Goal: Task Accomplishment & Management: Manage account settings

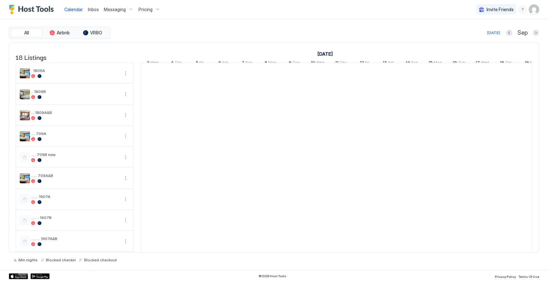
scroll to position [0, 354]
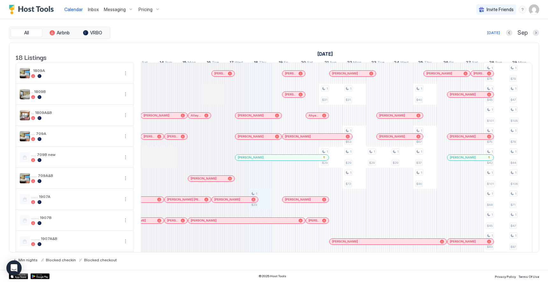
scroll to position [0, 258]
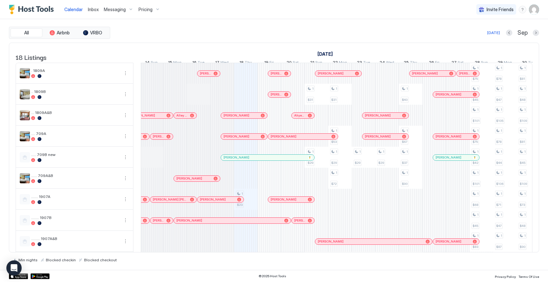
click at [252, 160] on div at bounding box center [252, 157] width 5 height 5
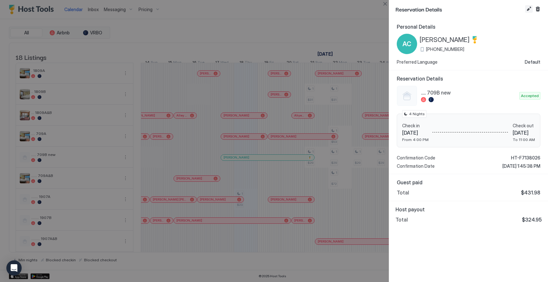
click at [527, 9] on button "Edit reservation" at bounding box center [529, 9] width 8 height 8
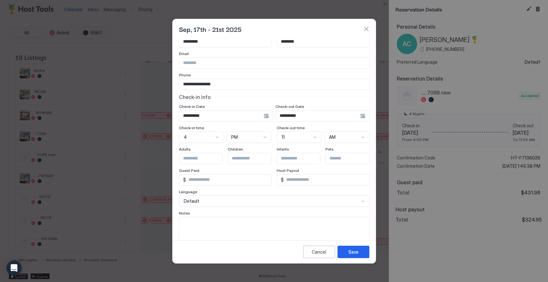
scroll to position [36, 0]
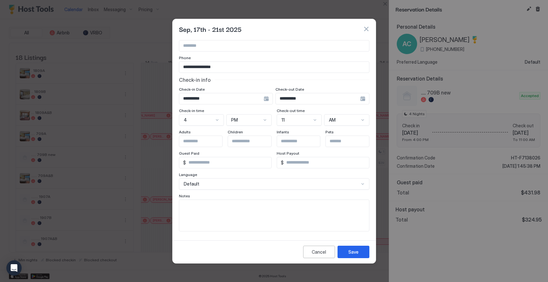
click at [367, 30] on button "button" at bounding box center [366, 29] width 6 height 6
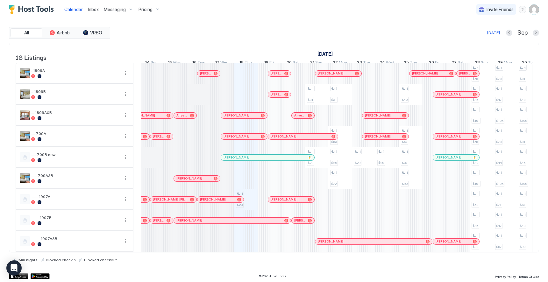
click at [240, 160] on div at bounding box center [239, 157] width 5 height 5
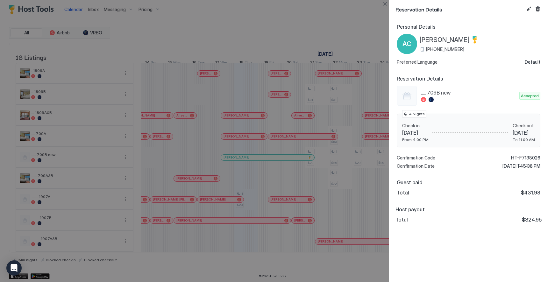
click at [325, 33] on div at bounding box center [274, 141] width 548 height 282
click at [273, 34] on div at bounding box center [274, 141] width 548 height 282
click at [385, 3] on button "Close" at bounding box center [385, 4] width 8 height 8
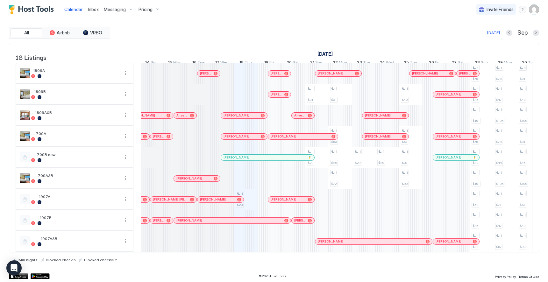
click at [271, 160] on div at bounding box center [271, 157] width 5 height 5
